Goal: Task Accomplishment & Management: Use online tool/utility

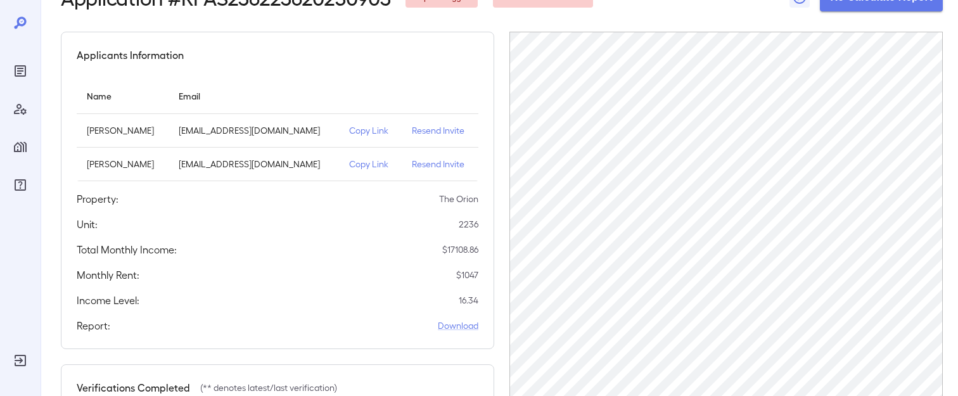
scroll to position [87, 0]
click at [810, 24] on div "Back to reports Link to Resman Application Application # RPAS236223620250903 Re…" at bounding box center [502, 285] width 882 height 693
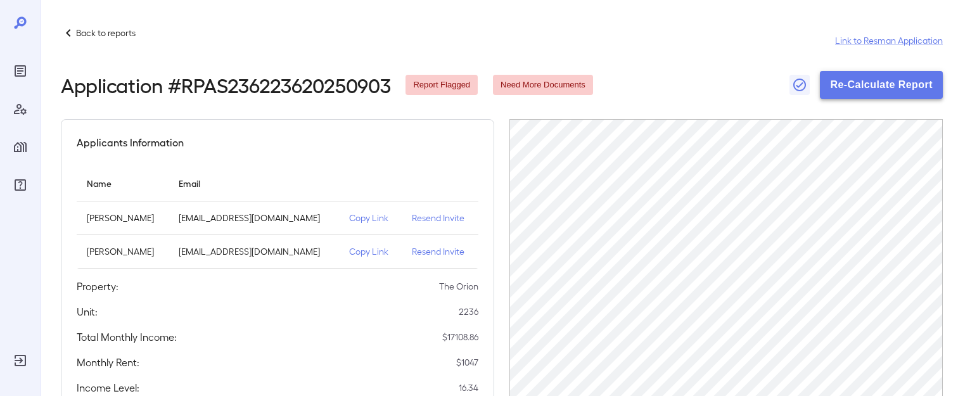
click at [872, 93] on button "Re-Calculate Report" at bounding box center [881, 85] width 123 height 28
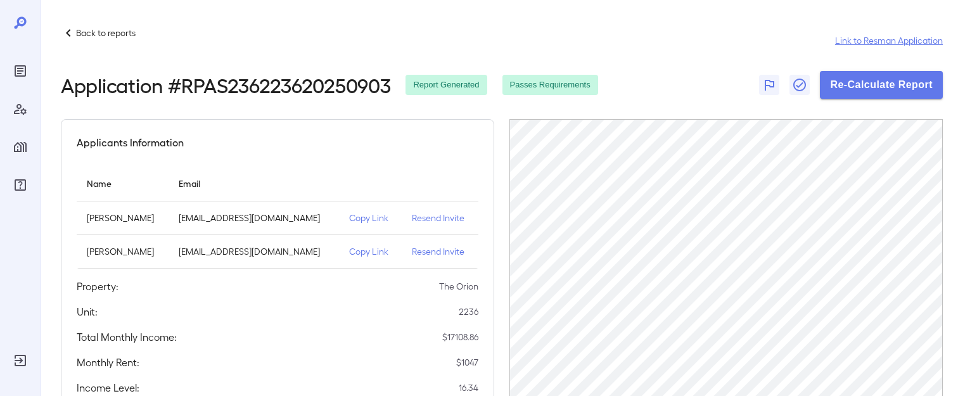
click at [864, 39] on link "Link to Resman Application" at bounding box center [889, 40] width 108 height 13
